Goal: Task Accomplishment & Management: Manage account settings

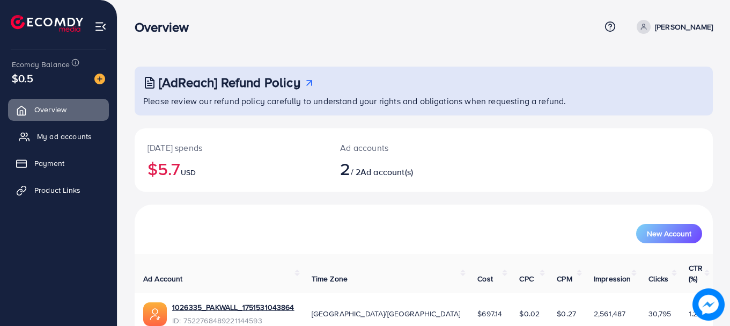
click at [58, 136] on span "My ad accounts" at bounding box center [64, 136] width 55 height 11
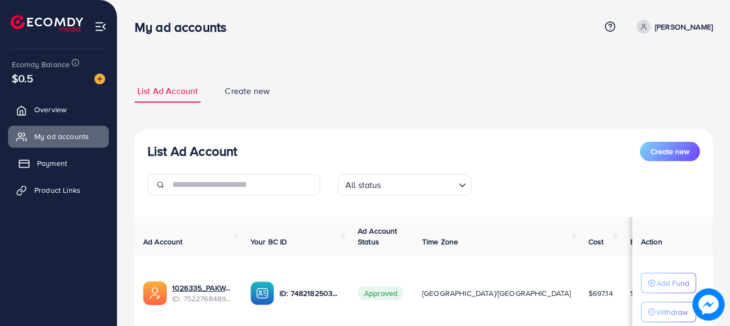
click at [61, 169] on link "Payment" at bounding box center [58, 162] width 101 height 21
click at [68, 199] on link "Product Links" at bounding box center [58, 189] width 101 height 21
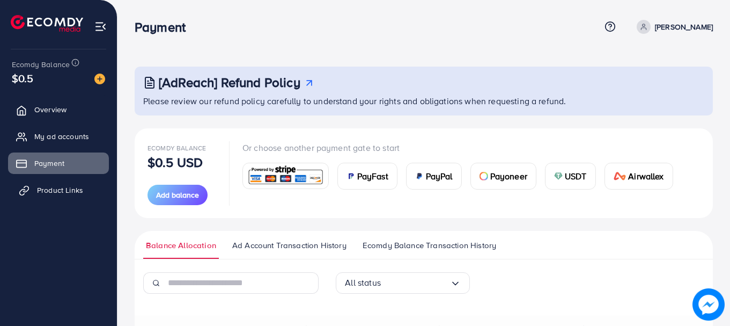
click at [71, 192] on span "Product Links" at bounding box center [60, 190] width 46 height 11
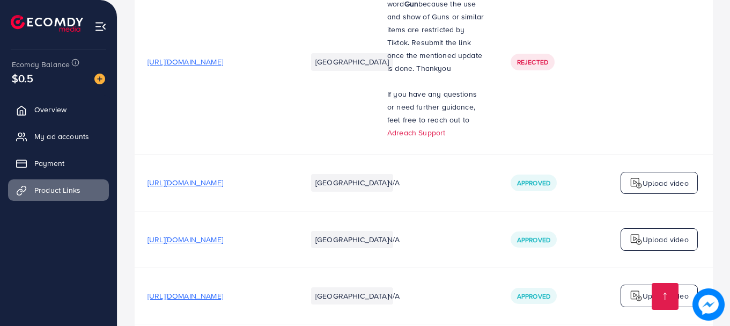
scroll to position [7345, 0]
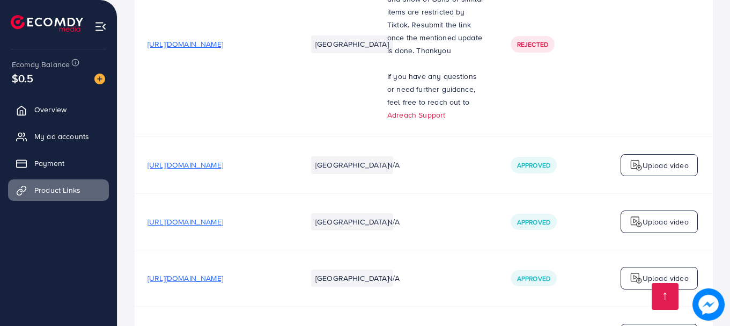
drag, startPoint x: 302, startPoint y: 277, endPoint x: 385, endPoint y: 270, distance: 83.4
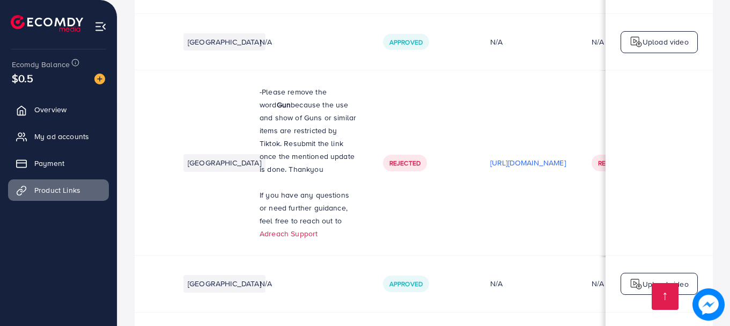
scroll to position [7184, 0]
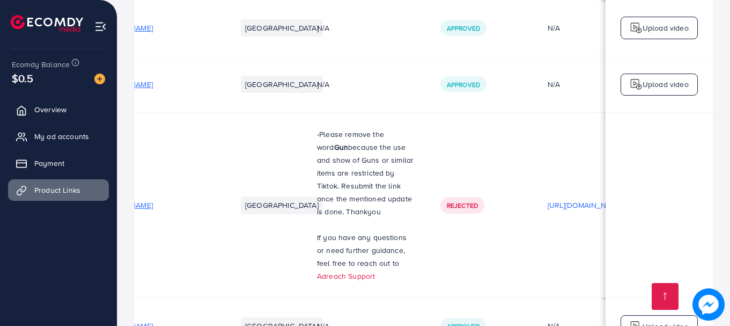
scroll to position [0, 0]
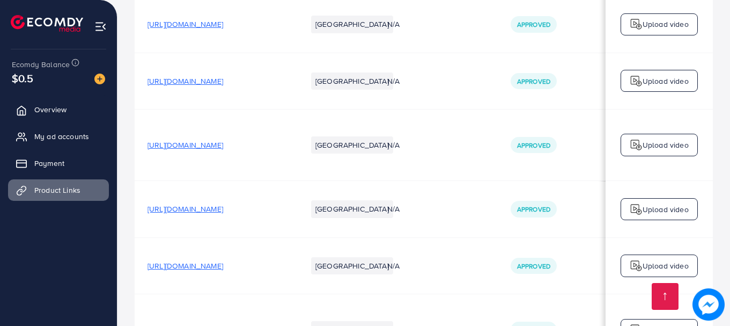
scroll to position [5897, 0]
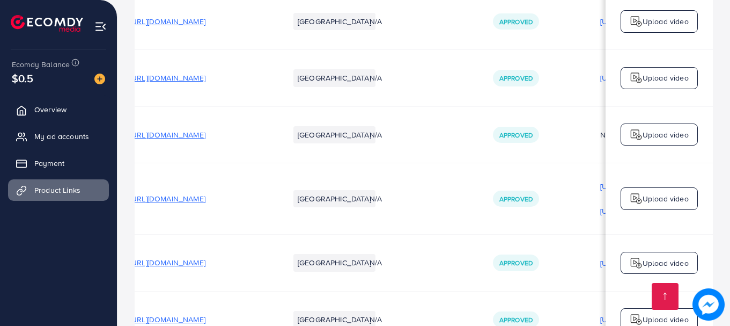
scroll to position [0, 0]
